Goal: Task Accomplishment & Management: Manage account settings

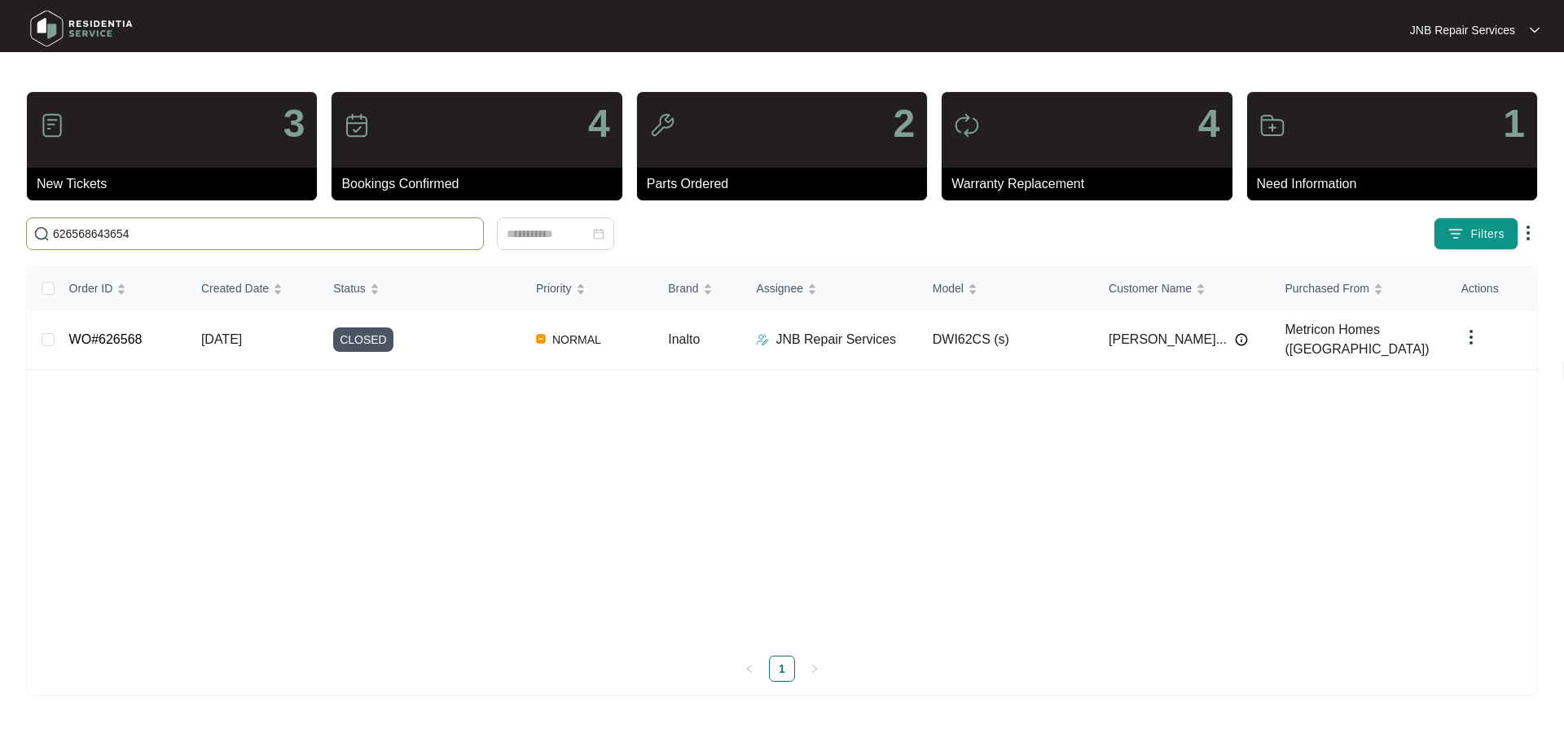
drag, startPoint x: 169, startPoint y: 244, endPoint x: 0, endPoint y: 249, distance: 168.7
click at [0, 249] on main "3 New Tickets 4 Bookings Confirmed 2 Parts Ordered 4 Warranty Replacement 1 Nee…" at bounding box center [782, 371] width 1564 height 742
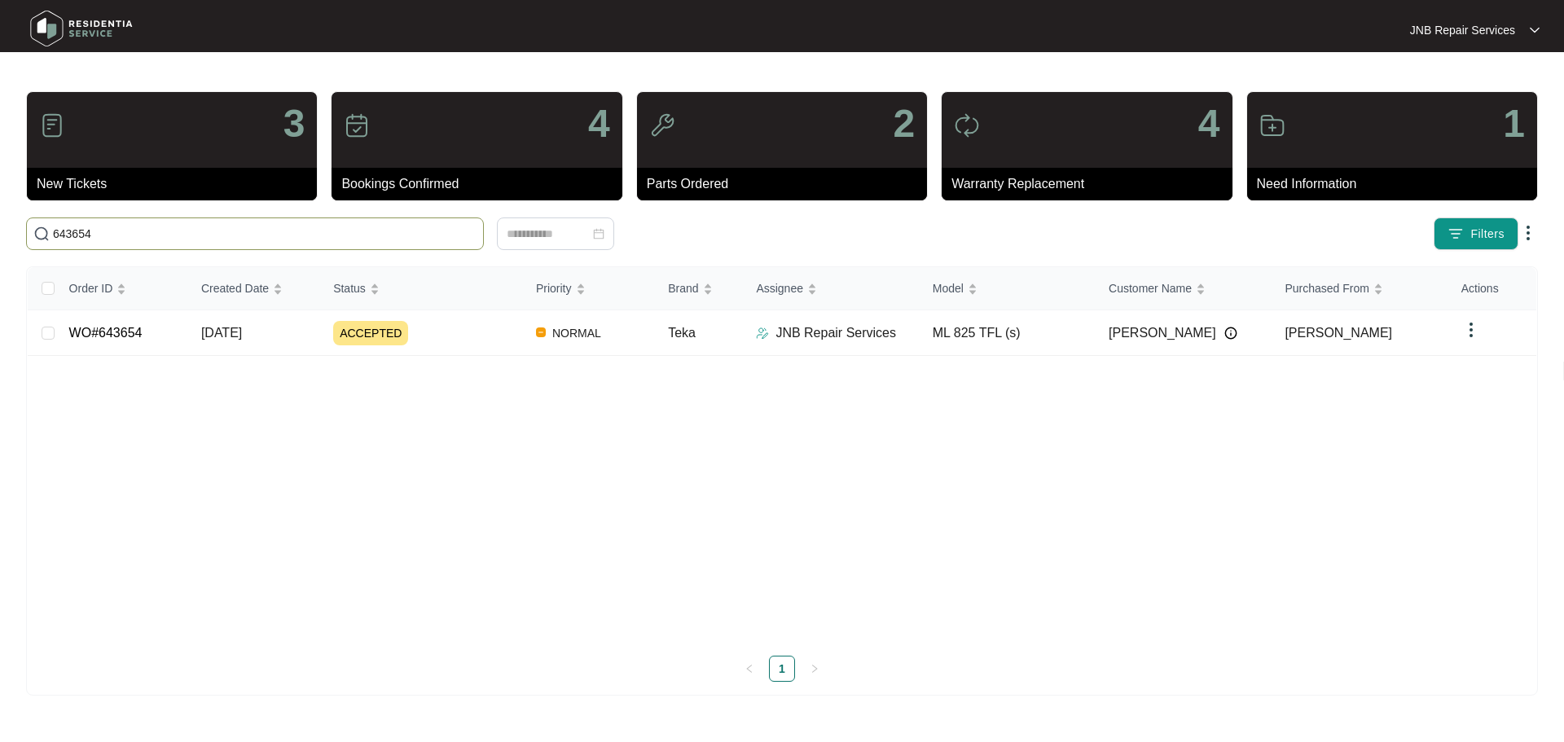
type input "643654"
click at [455, 335] on div "ACCEPTED" at bounding box center [428, 333] width 190 height 24
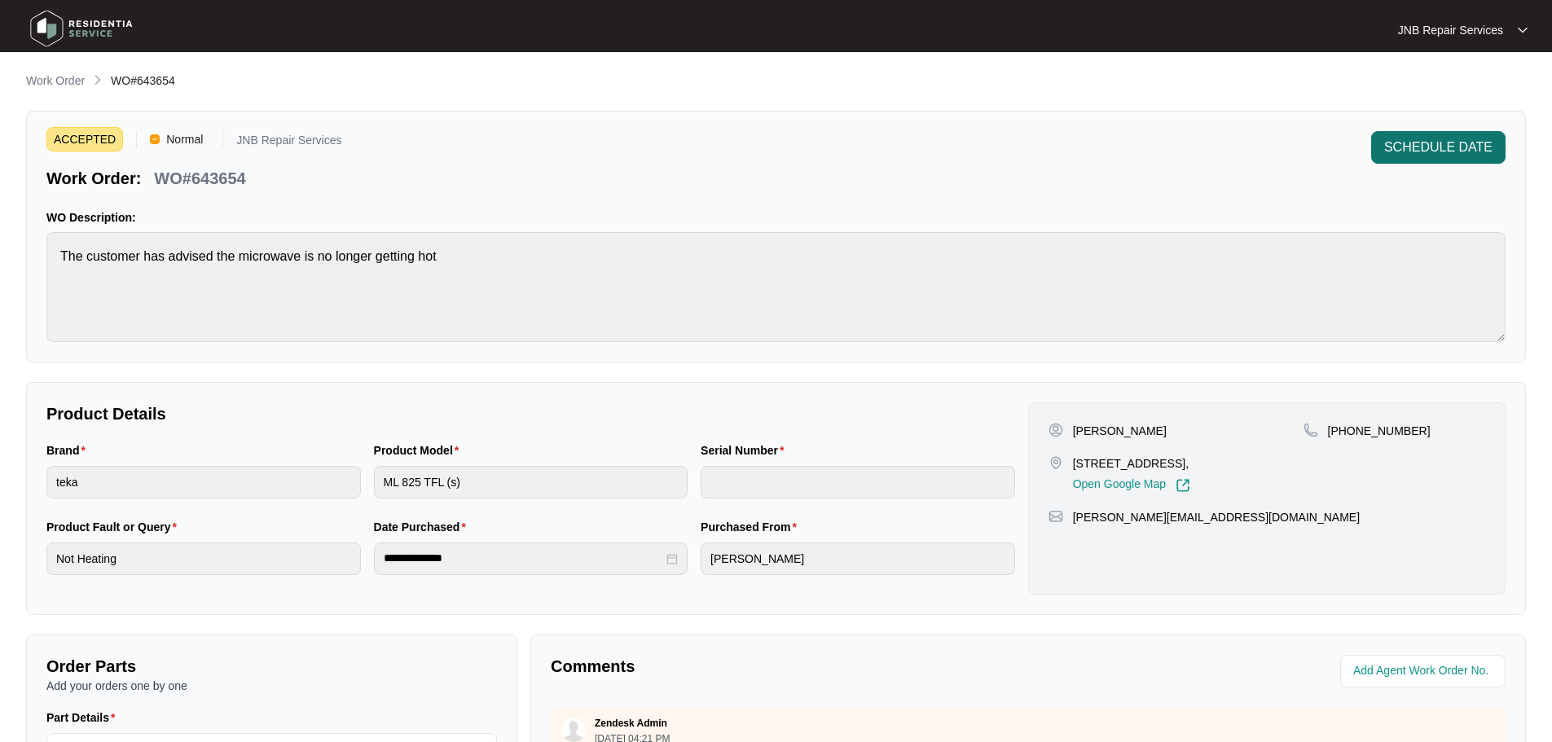
click at [1434, 148] on span "SCHEDULE DATE" at bounding box center [1438, 148] width 108 height 20
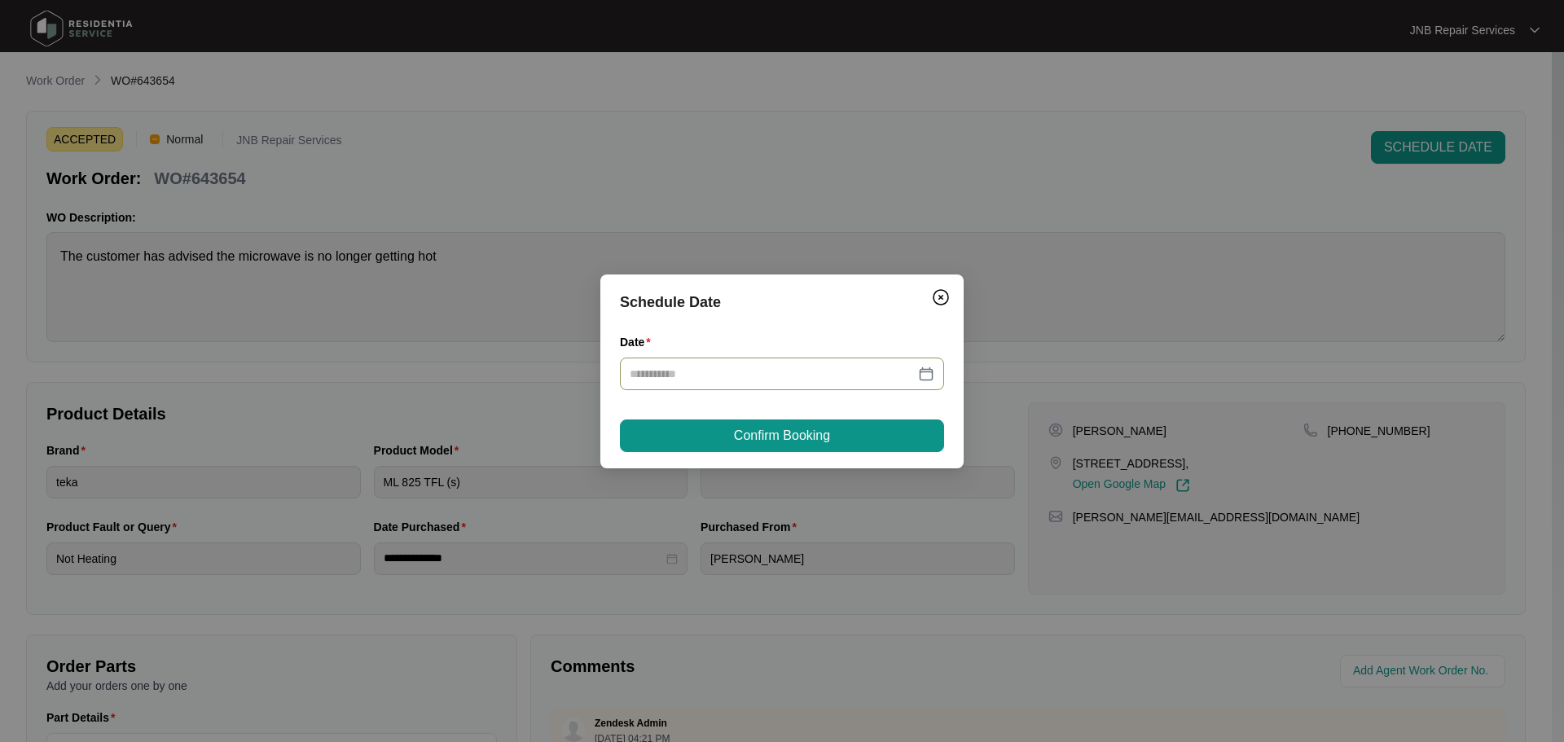
click at [915, 367] on div at bounding box center [782, 374] width 305 height 18
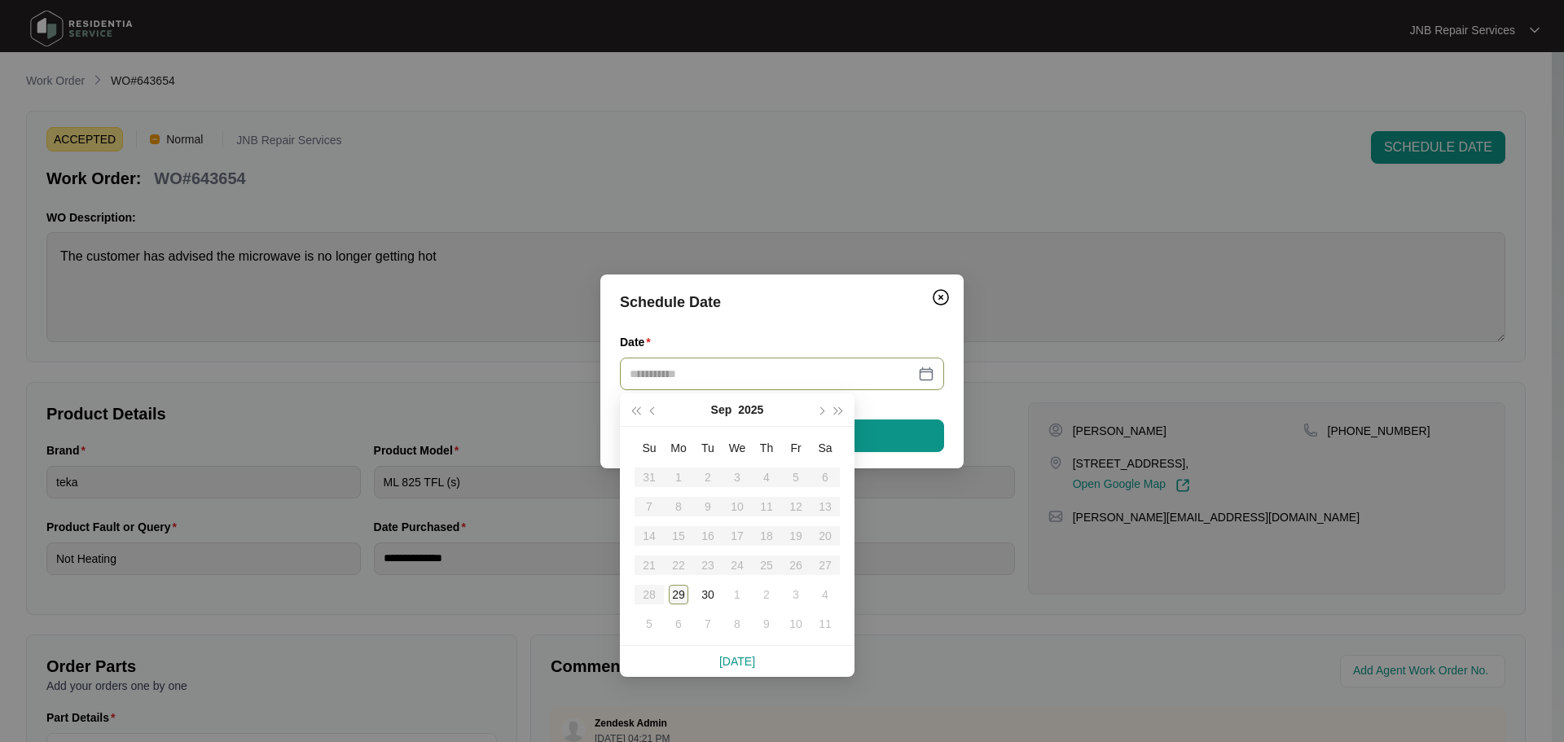
type input "**********"
click at [672, 593] on div "29" at bounding box center [679, 595] width 20 height 20
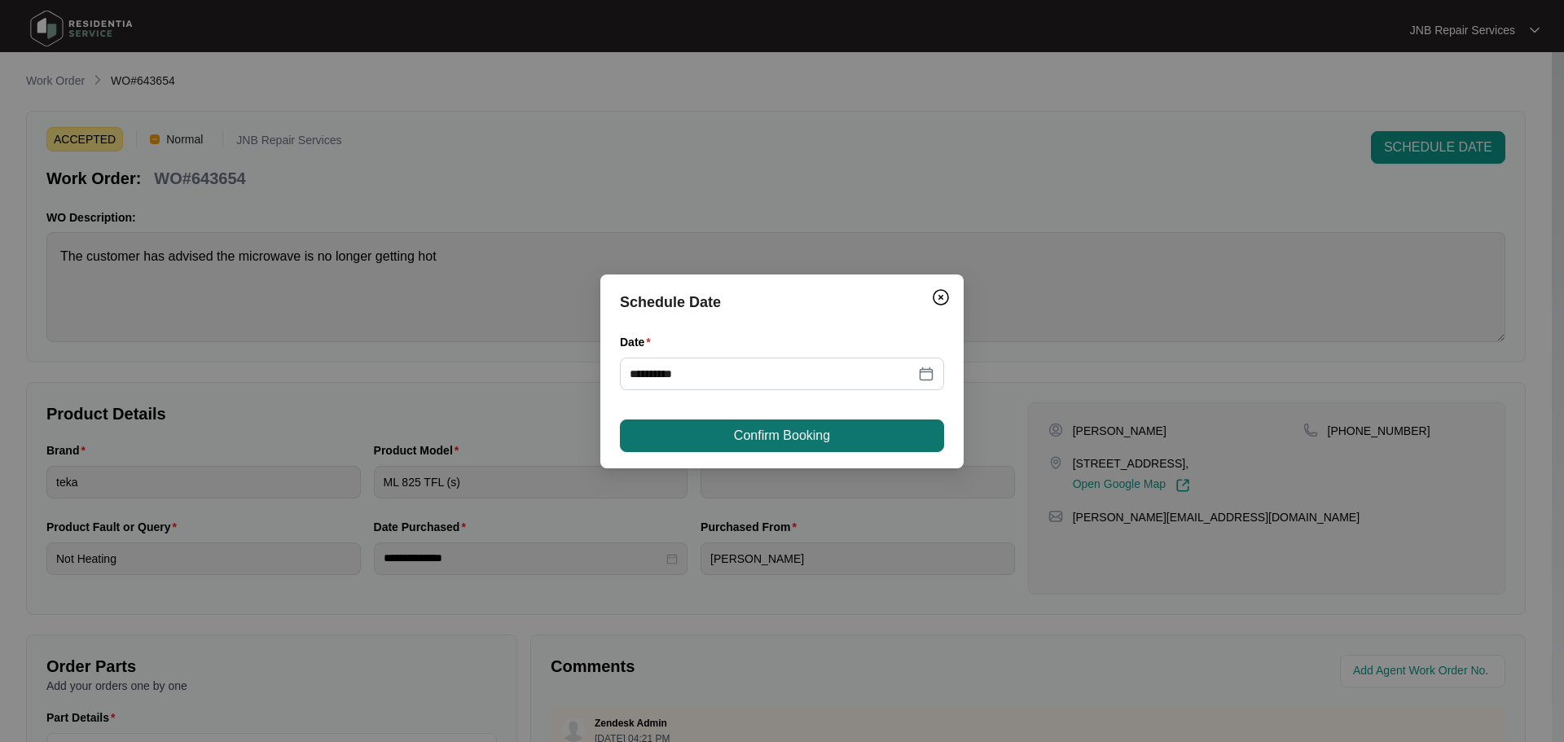
click at [712, 438] on button "Confirm Booking" at bounding box center [782, 436] width 324 height 33
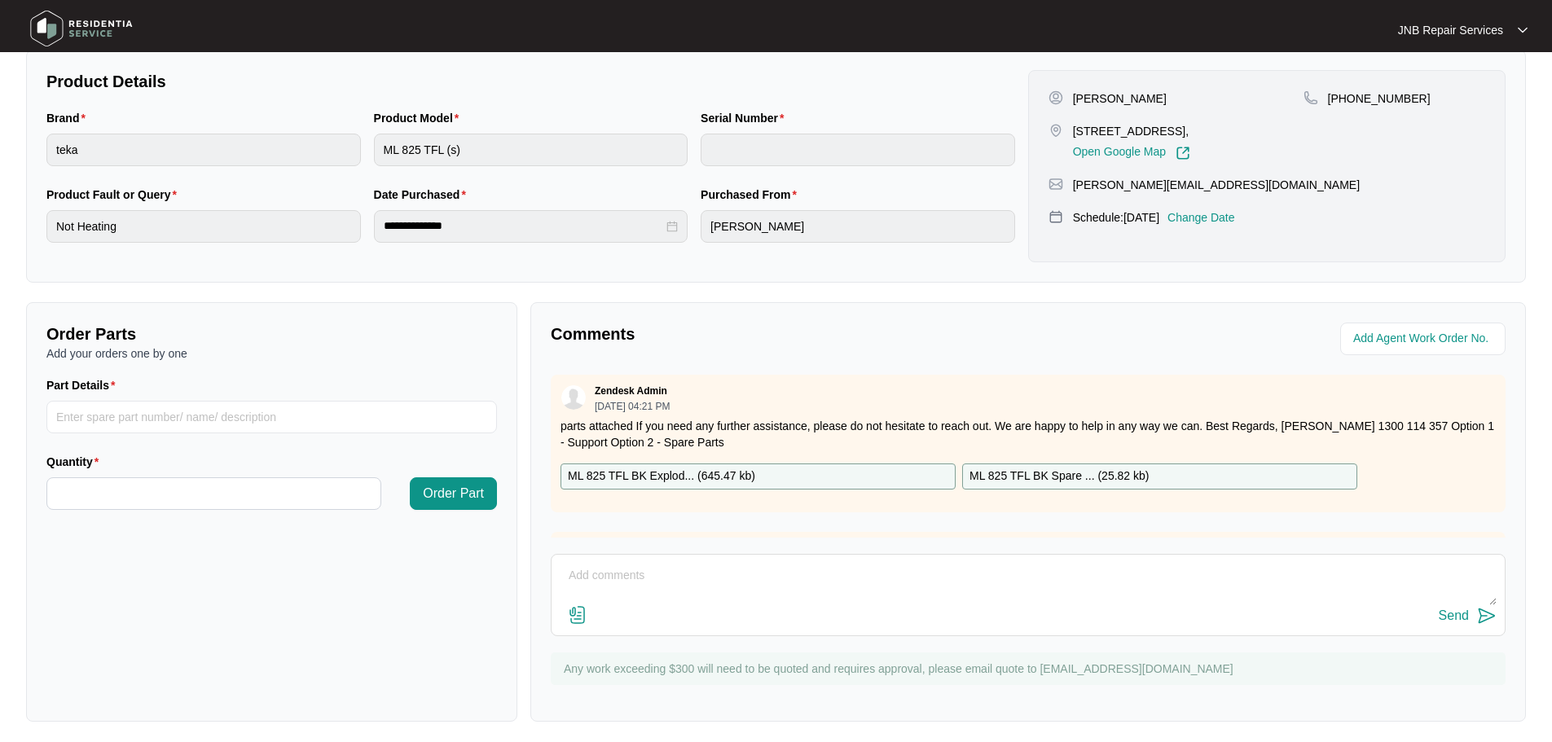
scroll to position [339, 0]
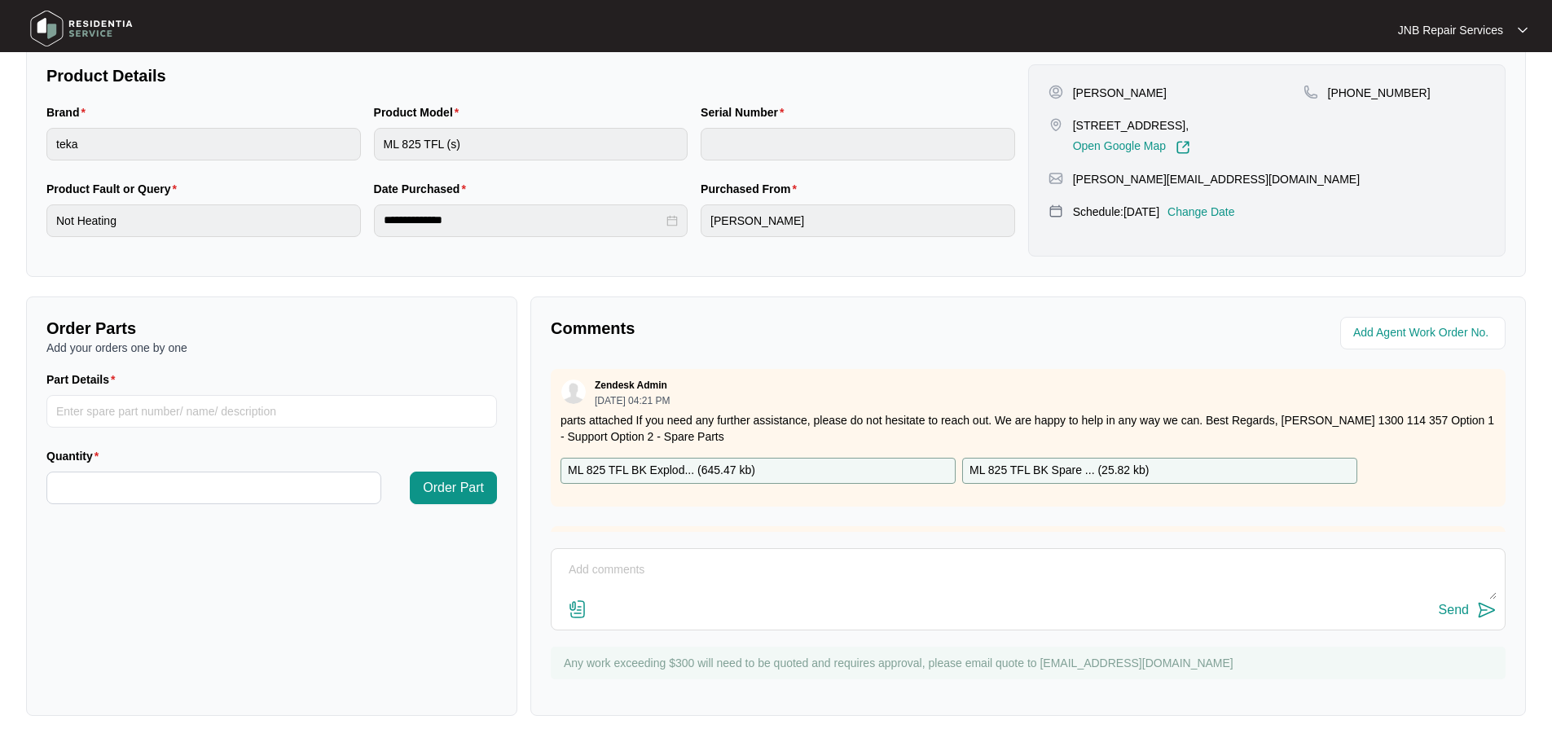
click at [780, 569] on textarea at bounding box center [1028, 578] width 937 height 42
paste textarea "29/09 [PERSON_NAME]. Complained that the microwave is no longer getting hot. Te…"
type textarea "29/09 [PERSON_NAME]. Complained that the microwave is no longer getting hot. Te…"
click at [1447, 618] on button "Send" at bounding box center [1468, 611] width 58 height 22
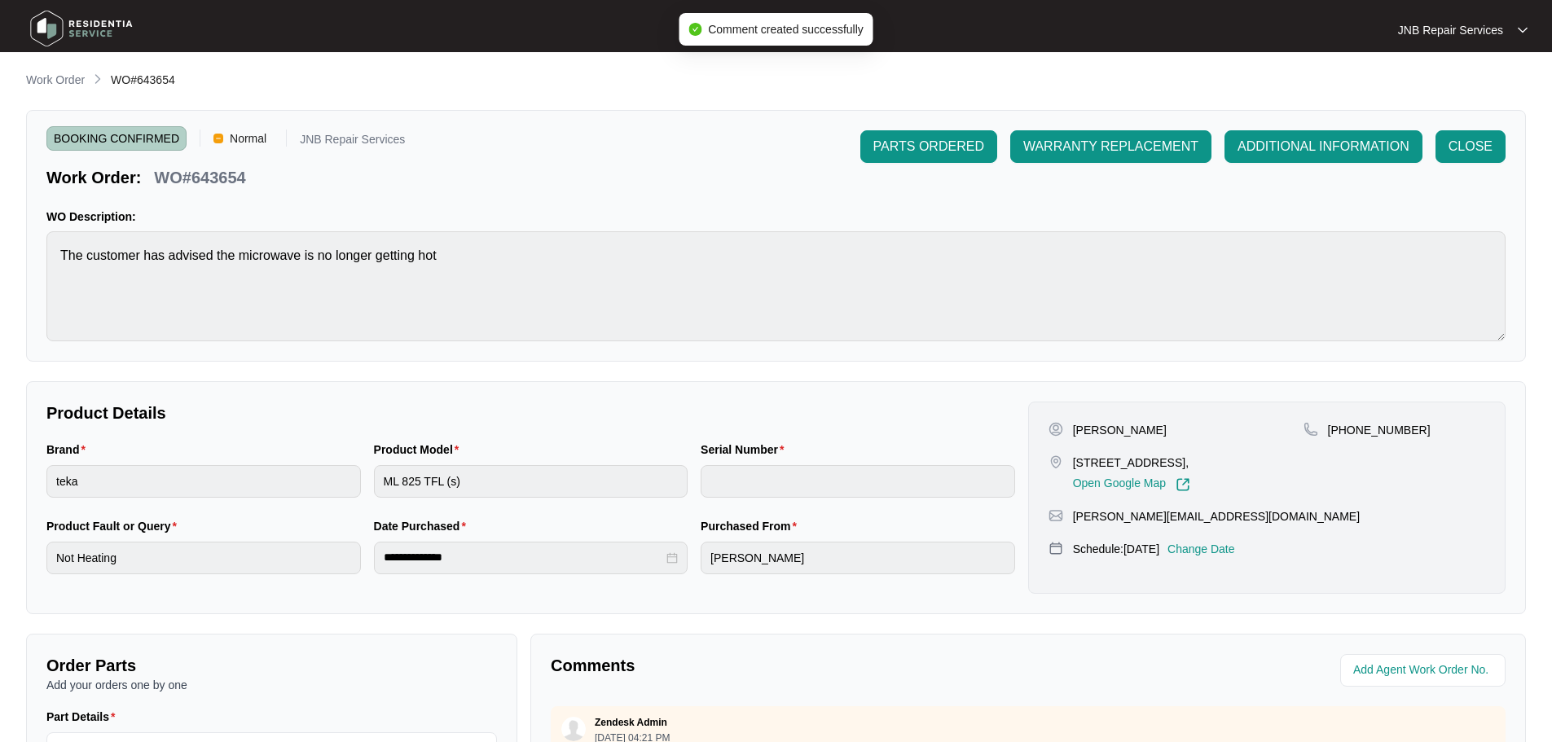
scroll to position [0, 0]
click at [1452, 155] on span "CLOSE" at bounding box center [1470, 148] width 44 height 20
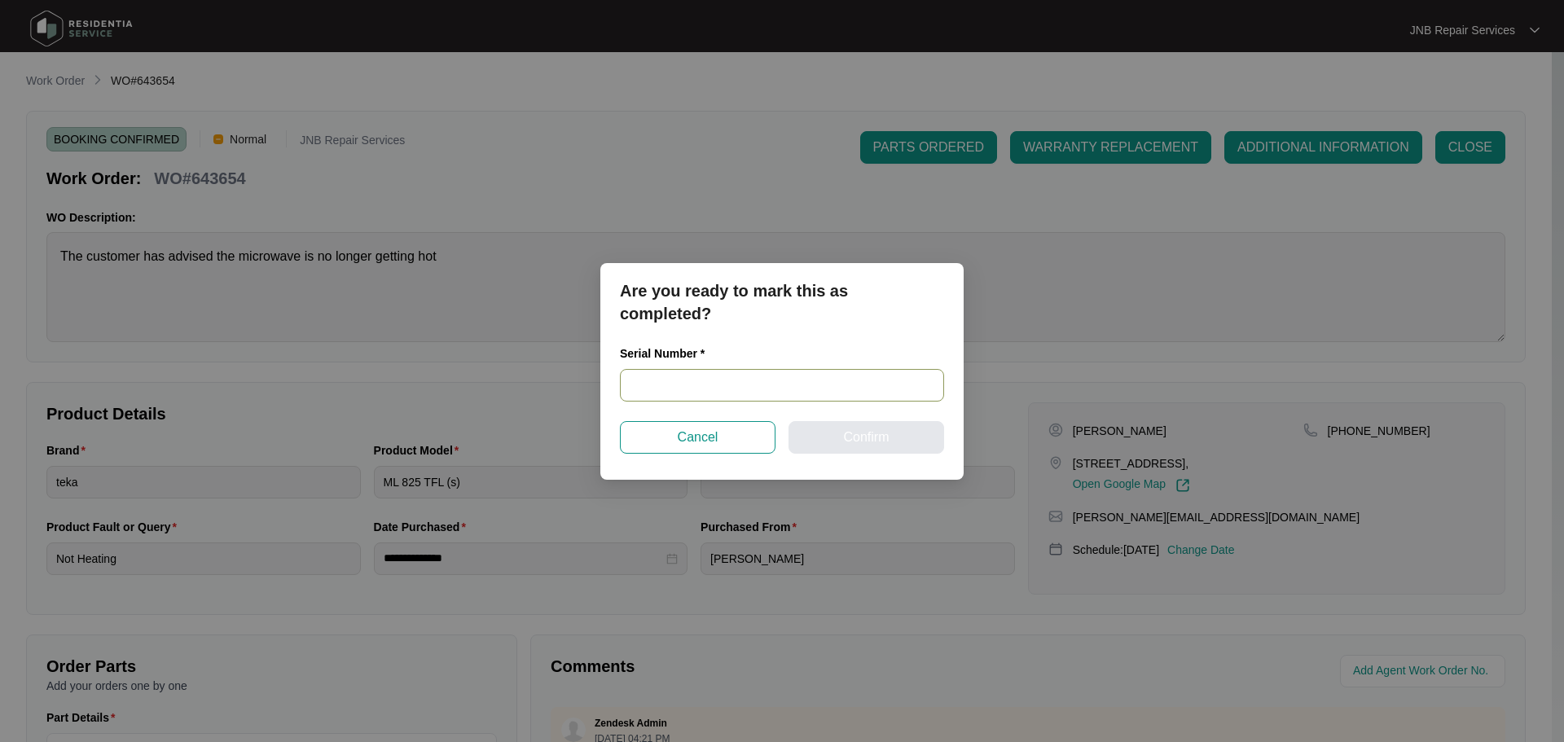
drag, startPoint x: 747, startPoint y: 389, endPoint x: 815, endPoint y: 424, distance: 75.8
click at [746, 389] on input "text" at bounding box center [782, 385] width 324 height 33
paste input "31240023"
type input "31240023"
click at [899, 440] on button "Confirm" at bounding box center [867, 437] width 156 height 33
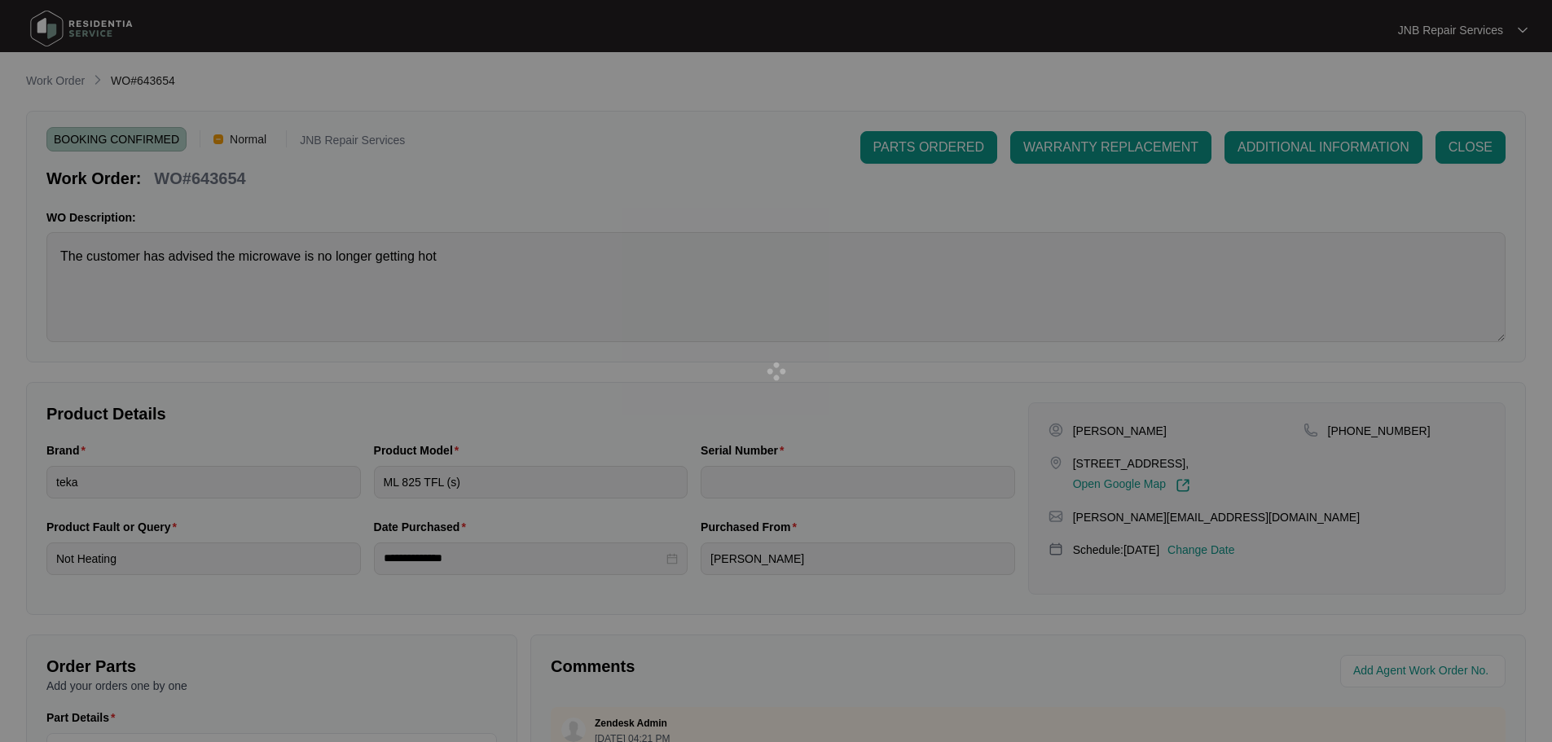
type input "31240023"
